Goal: Task Accomplishment & Management: Use online tool/utility

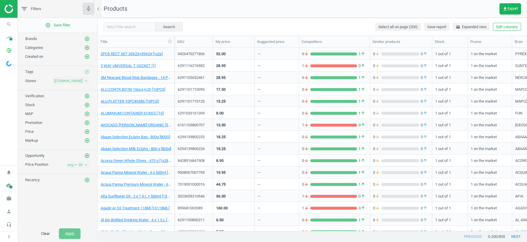
scroll to position [0, 3]
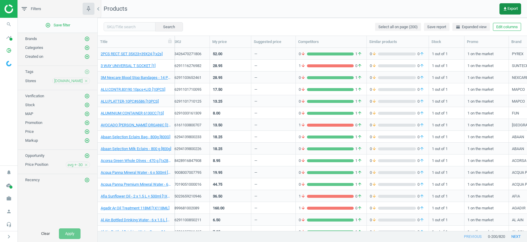
click at [508, 9] on span "get_app Export" at bounding box center [510, 9] width 15 height 5
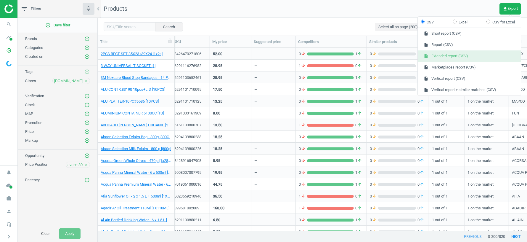
click at [444, 54] on button "insert_drive_file Extended report (CSV)" at bounding box center [469, 55] width 103 height 11
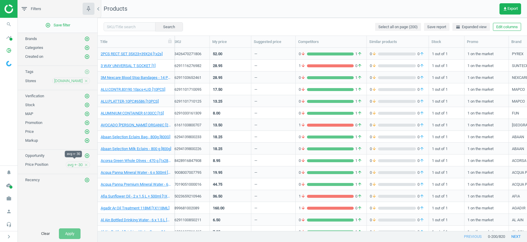
click at [70, 162] on span "avg +- 30" at bounding box center [75, 164] width 15 height 5
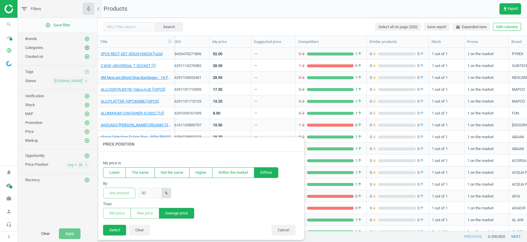
click at [87, 46] on icon "add_circle_outline" at bounding box center [86, 47] width 5 height 5
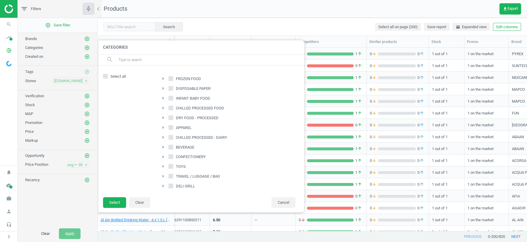
scroll to position [257, 0]
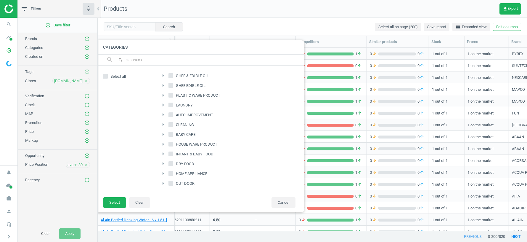
click at [173, 191] on input "DELI & GRILL" at bounding box center [171, 193] width 4 height 4
checkbox input "true"
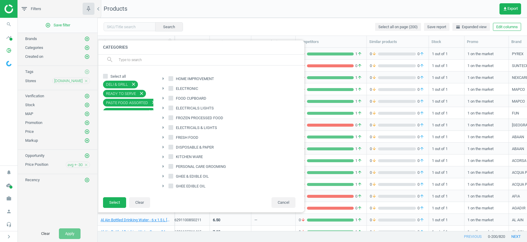
scroll to position [154, 0]
click at [172, 137] on input "FRESH FOOD" at bounding box center [171, 139] width 4 height 4
checkbox input "true"
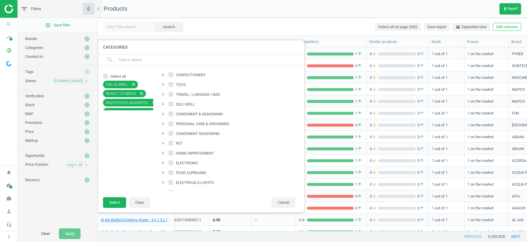
click at [171, 102] on input "DELI GRILL" at bounding box center [171, 104] width 4 height 4
checkbox input "true"
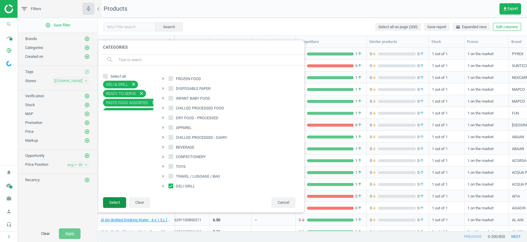
click at [117, 202] on button "Select" at bounding box center [114, 202] width 23 height 11
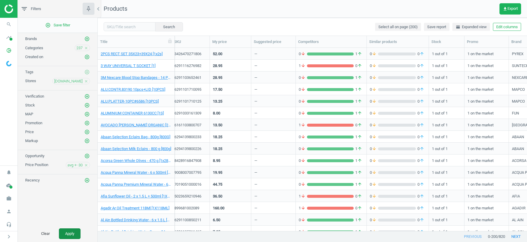
click at [69, 234] on button "Apply" at bounding box center [70, 233] width 22 height 11
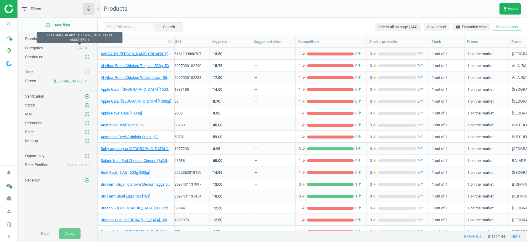
click at [79, 48] on span "237" at bounding box center [79, 47] width 6 height 5
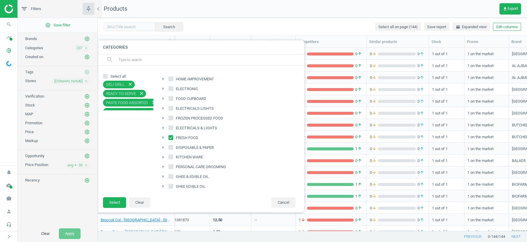
scroll to position [137, 0]
click at [286, 203] on button "Cancel" at bounding box center [284, 202] width 24 height 11
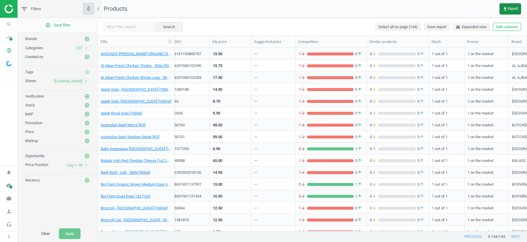
click at [513, 7] on span "get_app Export" at bounding box center [510, 9] width 15 height 5
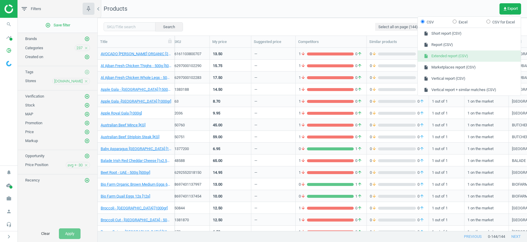
click at [440, 57] on button "insert_drive_file Extended report (CSV)" at bounding box center [469, 55] width 103 height 11
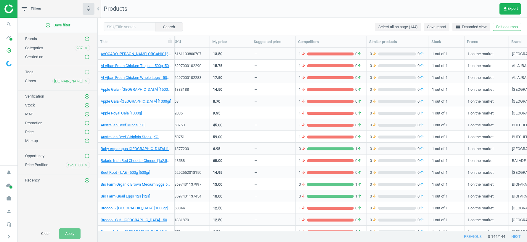
click at [85, 80] on icon "close" at bounding box center [86, 81] width 4 height 4
click at [88, 80] on icon "add_circle_outline" at bounding box center [86, 80] width 5 height 5
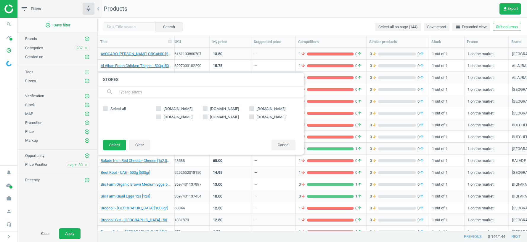
click at [205, 107] on input "[DOMAIN_NAME]" at bounding box center [206, 109] width 4 height 4
checkbox input "true"
click at [113, 146] on button "Select" at bounding box center [114, 145] width 23 height 11
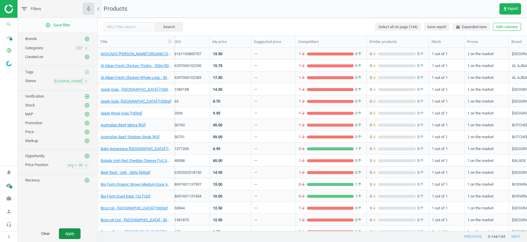
click at [68, 236] on button "Apply" at bounding box center [70, 233] width 22 height 11
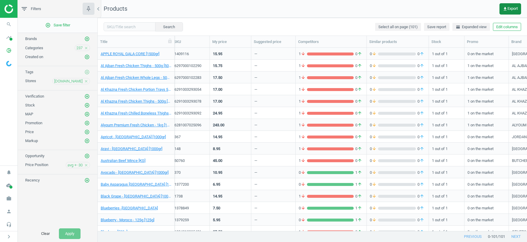
click at [512, 10] on span "get_app Export" at bounding box center [510, 9] width 15 height 5
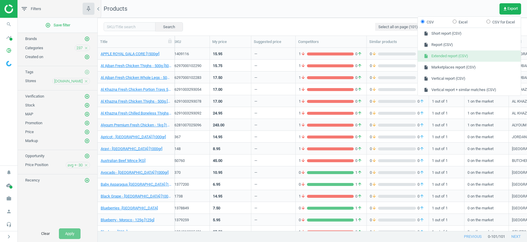
click at [448, 57] on button "insert_drive_file Extended report (CSV)" at bounding box center [469, 55] width 103 height 11
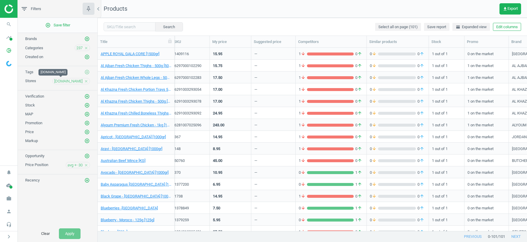
click at [62, 80] on span "[DOMAIN_NAME]" at bounding box center [68, 81] width 28 height 5
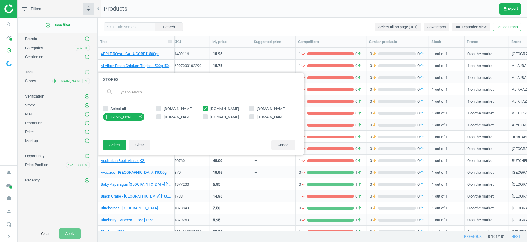
click at [206, 108] on input "[DOMAIN_NAME]" at bounding box center [206, 109] width 4 height 4
checkbox input "false"
click at [252, 109] on input "[DOMAIN_NAME]" at bounding box center [252, 109] width 4 height 4
checkbox input "true"
click at [117, 147] on button "Select" at bounding box center [114, 145] width 23 height 11
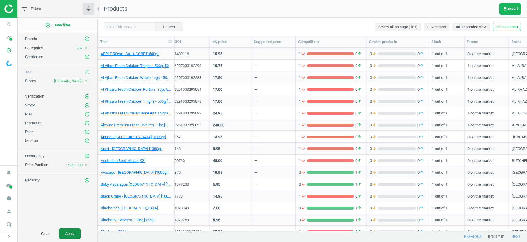
click at [73, 235] on button "Apply" at bounding box center [70, 233] width 22 height 11
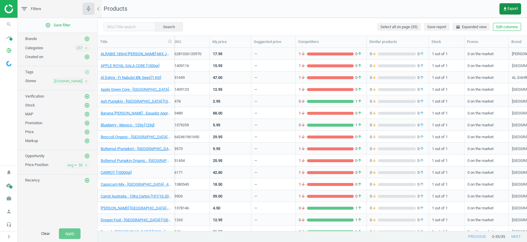
click at [508, 9] on span "get_app Export" at bounding box center [510, 9] width 15 height 5
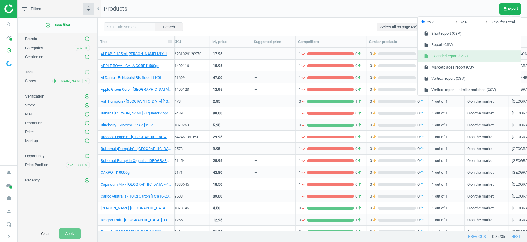
click at [450, 57] on button "insert_drive_file Extended report (CSV)" at bounding box center [469, 55] width 103 height 11
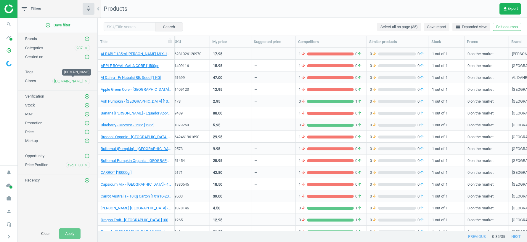
click at [73, 80] on span "[DOMAIN_NAME]" at bounding box center [68, 81] width 28 height 5
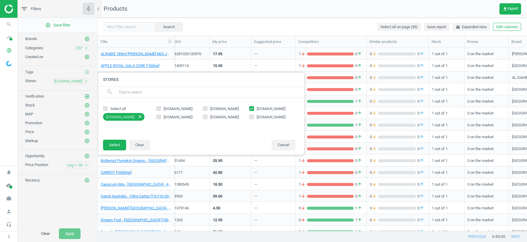
click at [252, 108] on input "[DOMAIN_NAME]" at bounding box center [252, 109] width 4 height 4
checkbox input "false"
click at [160, 118] on input "[DOMAIN_NAME]" at bounding box center [159, 117] width 4 height 4
checkbox input "true"
click at [113, 144] on button "Select" at bounding box center [114, 145] width 23 height 11
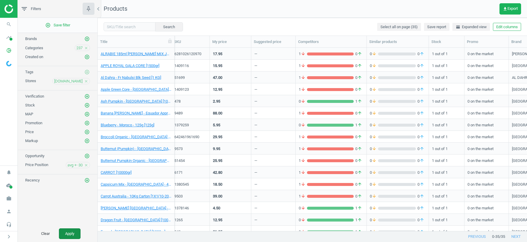
click at [73, 233] on button "Apply" at bounding box center [70, 233] width 22 height 11
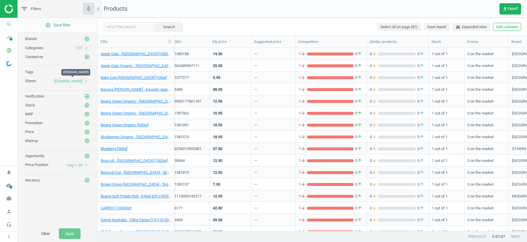
click at [69, 80] on span "[DOMAIN_NAME]" at bounding box center [68, 81] width 28 height 5
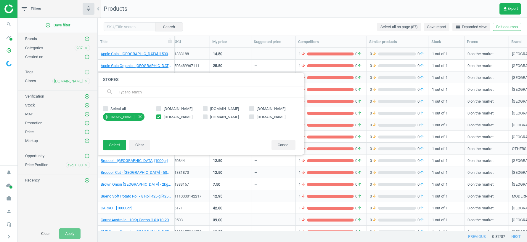
click at [160, 116] on input "[DOMAIN_NAME]" at bounding box center [159, 117] width 4 height 4
checkbox input "false"
click at [208, 117] on label "[DOMAIN_NAME]" at bounding box center [226, 116] width 47 height 5
click at [207, 117] on input "[DOMAIN_NAME]" at bounding box center [206, 117] width 4 height 4
checkbox input "true"
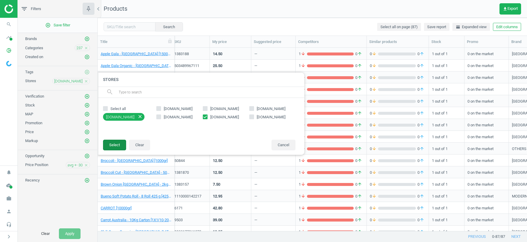
click at [120, 143] on button "Select" at bounding box center [114, 145] width 23 height 11
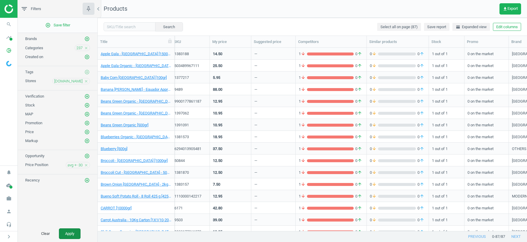
click at [73, 233] on button "Apply" at bounding box center [70, 233] width 22 height 11
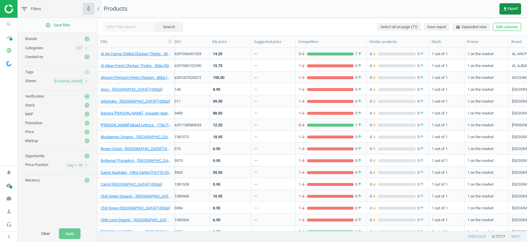
click at [508, 8] on span "get_app Export" at bounding box center [510, 9] width 15 height 5
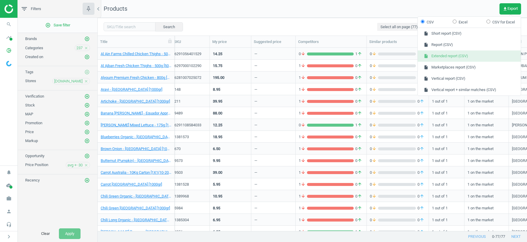
click at [466, 56] on button "insert_drive_file Extended report (CSV)" at bounding box center [469, 55] width 103 height 11
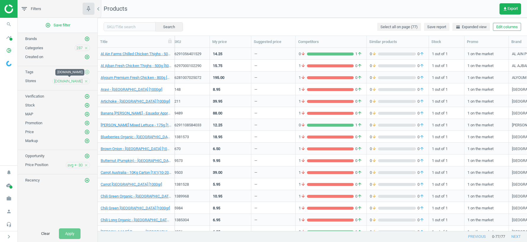
click at [65, 80] on span "[DOMAIN_NAME]" at bounding box center [68, 81] width 28 height 5
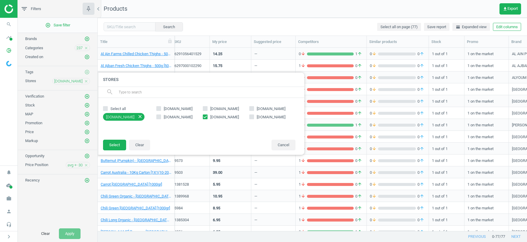
click at [250, 116] on input "[DOMAIN_NAME]" at bounding box center [252, 117] width 4 height 4
checkbox input "true"
click at [204, 116] on input "[DOMAIN_NAME]" at bounding box center [206, 117] width 4 height 4
checkbox input "false"
click at [113, 146] on button "Select" at bounding box center [114, 145] width 23 height 11
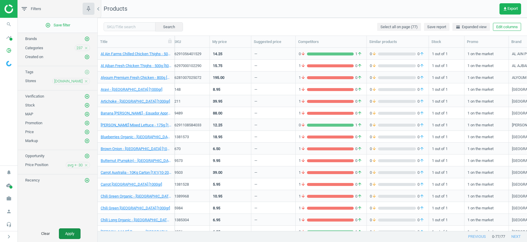
click at [70, 233] on button "Apply" at bounding box center [70, 233] width 22 height 11
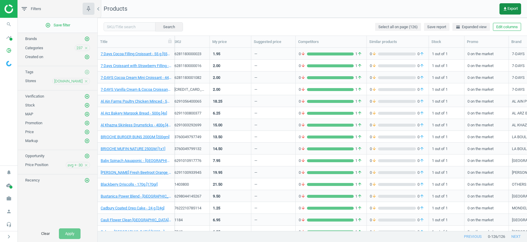
click at [508, 12] on button "get_app Export" at bounding box center [511, 8] width 22 height 11
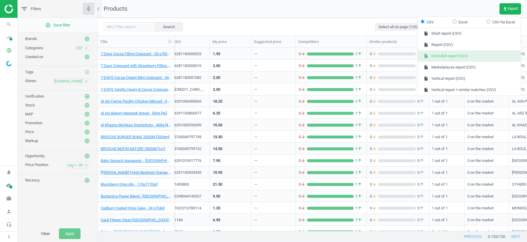
click at [462, 56] on button "insert_drive_file Extended report (CSV)" at bounding box center [469, 55] width 103 height 11
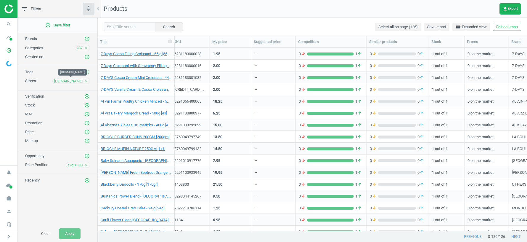
click at [66, 79] on span "[DOMAIN_NAME]" at bounding box center [68, 81] width 28 height 5
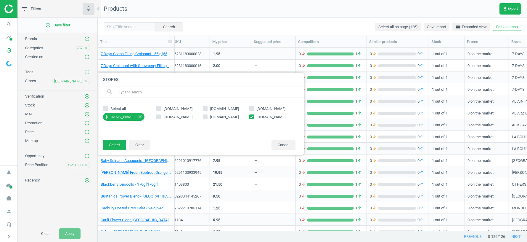
click at [160, 115] on input "[DOMAIN_NAME]" at bounding box center [159, 117] width 4 height 4
checkbox input "true"
click at [137, 114] on icon "close" at bounding box center [139, 116] width 5 height 5
checkbox input "false"
click at [118, 142] on button "Select" at bounding box center [114, 145] width 23 height 11
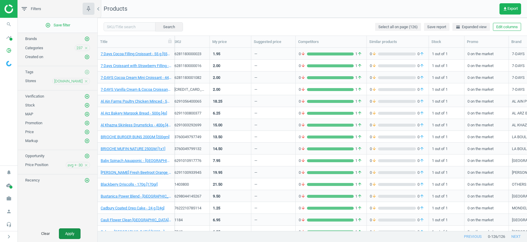
click at [71, 233] on button "Apply" at bounding box center [70, 233] width 22 height 11
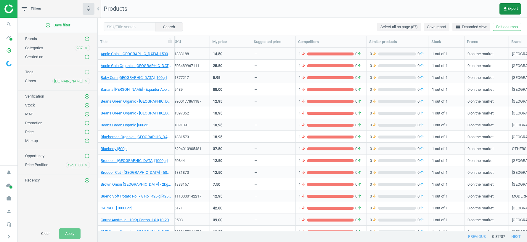
click at [511, 9] on span "get_app Export" at bounding box center [510, 9] width 15 height 5
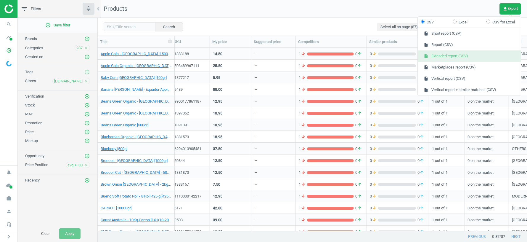
click at [447, 57] on button "insert_drive_file Extended report (CSV)" at bounding box center [469, 55] width 103 height 11
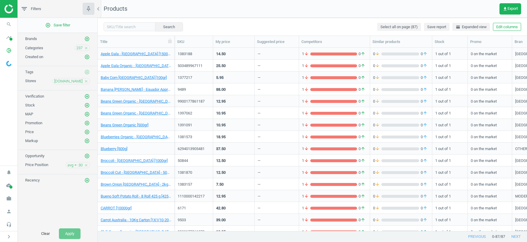
click at [86, 47] on icon "close" at bounding box center [86, 48] width 4 height 4
click at [10, 185] on icon "cloud_done" at bounding box center [8, 185] width 11 height 11
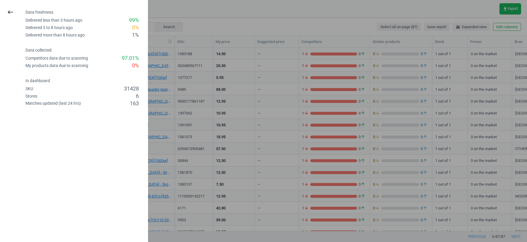
click at [242, 78] on div at bounding box center [263, 121] width 527 height 242
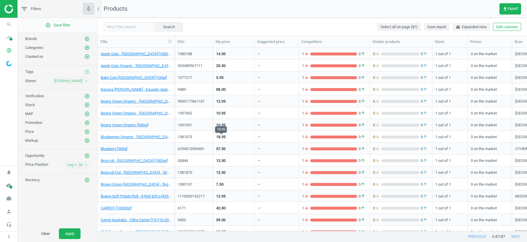
click at [226, 137] on div "18.95" at bounding box center [220, 136] width 9 height 5
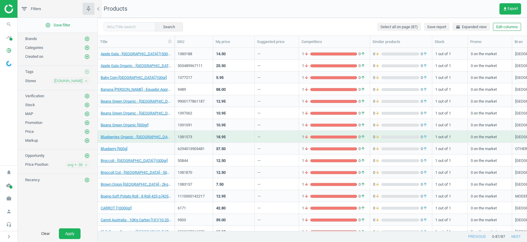
click at [226, 137] on div "18.95" at bounding box center [220, 136] width 9 height 5
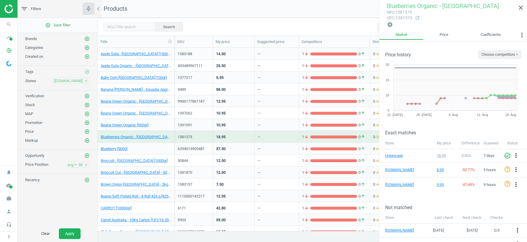
click at [231, 210] on div "42.80" at bounding box center [233, 207] width 35 height 10
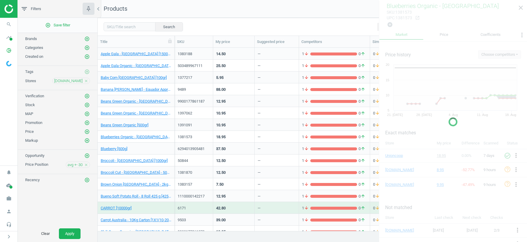
click at [231, 210] on div "42.80" at bounding box center [233, 207] width 35 height 10
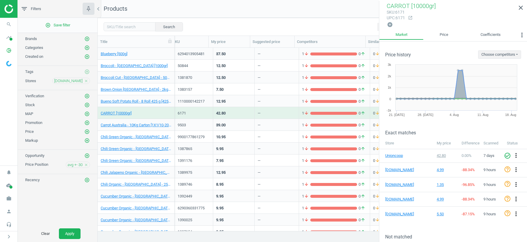
scroll to position [0, 2]
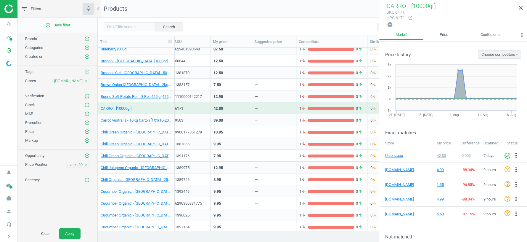
click at [228, 203] on div "9.95" at bounding box center [231, 203] width 35 height 10
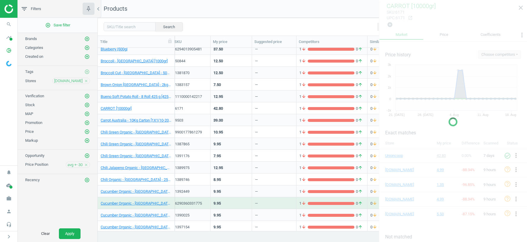
click at [228, 203] on div "9.95" at bounding box center [231, 203] width 35 height 10
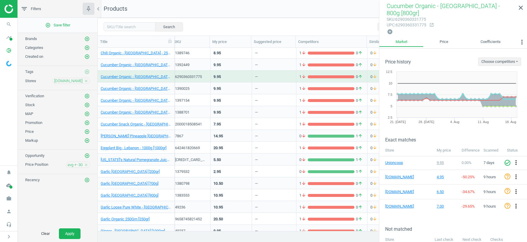
scroll to position [292, 0]
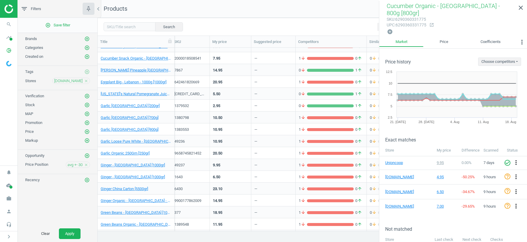
click at [228, 203] on div "14.95" at bounding box center [230, 200] width 35 height 10
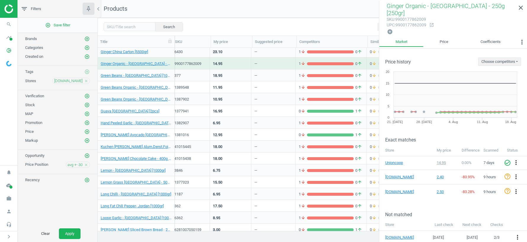
scroll to position [507, 0]
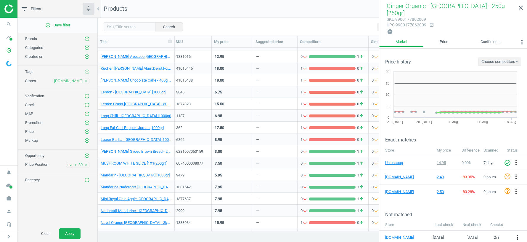
click at [228, 198] on div "7.95" at bounding box center [232, 198] width 35 height 10
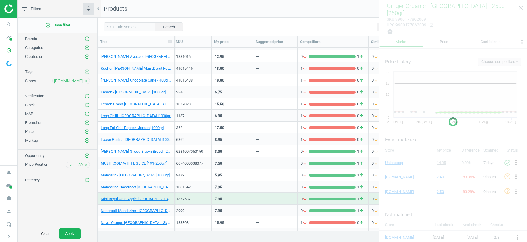
click at [228, 198] on div "7.95" at bounding box center [232, 198] width 35 height 10
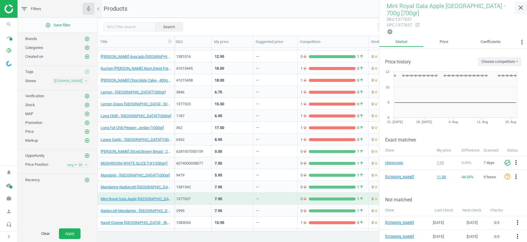
click at [522, 4] on link "close" at bounding box center [521, 7] width 12 height 13
